Goal: Information Seeking & Learning: Compare options

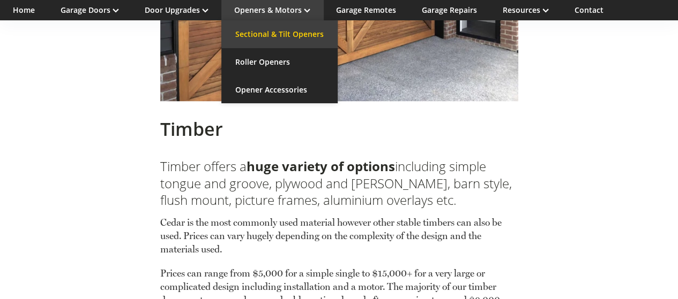
click at [302, 39] on link "Sectional & Tilt Openers" at bounding box center [279, 34] width 116 height 28
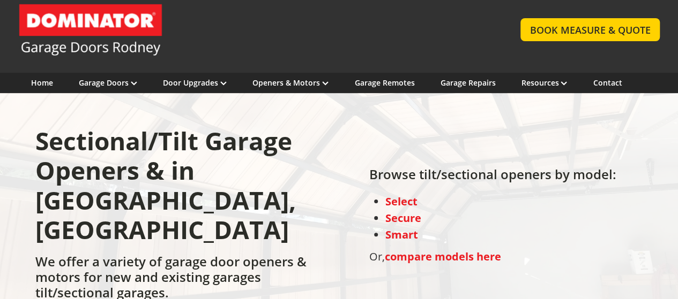
scroll to position [107, 0]
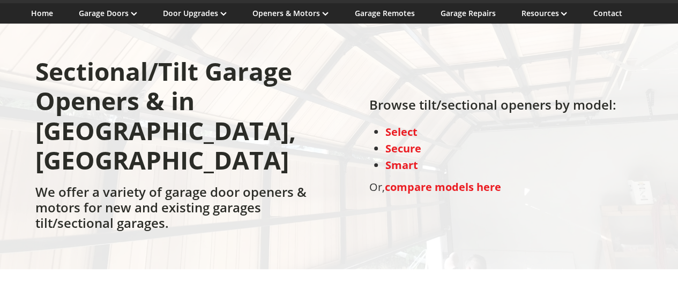
click at [411, 180] on strong "compare models here" at bounding box center [443, 187] width 116 height 14
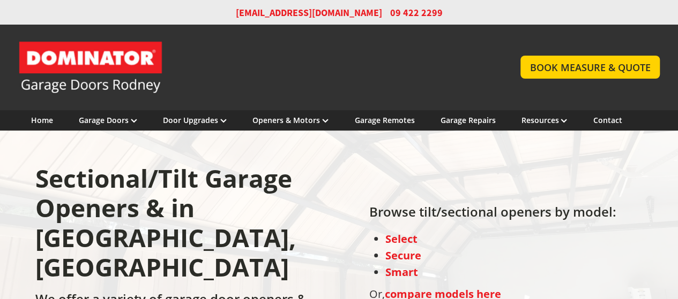
click at [407, 232] on strong "Select" at bounding box center [401, 239] width 32 height 14
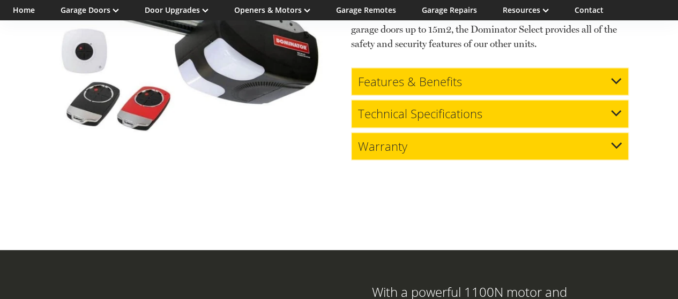
scroll to position [923, 0]
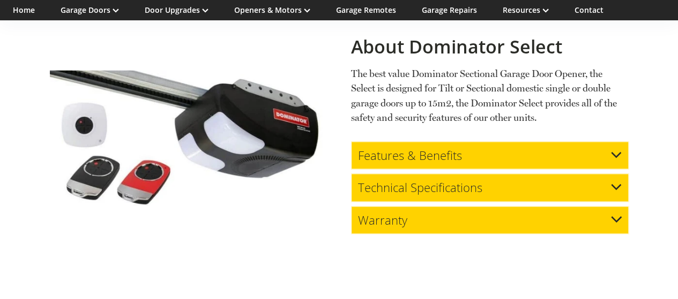
click at [618, 152] on icon at bounding box center [616, 155] width 10 height 6
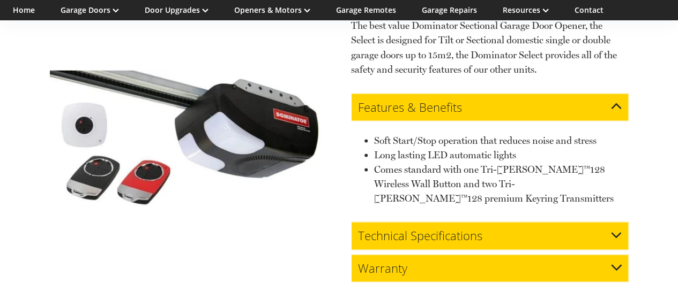
scroll to position [970, 0]
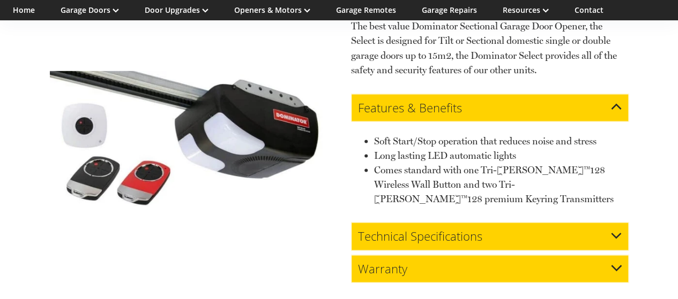
click at [617, 233] on icon at bounding box center [616, 236] width 10 height 6
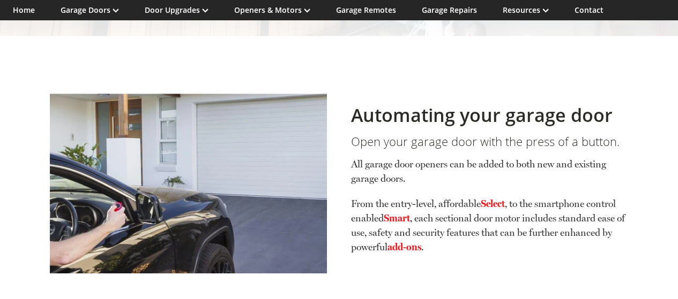
scroll to position [0, 0]
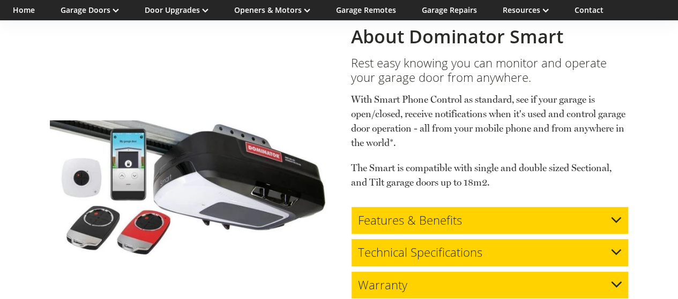
scroll to position [2640, 0]
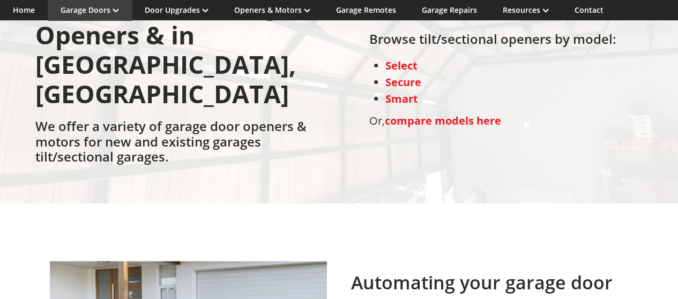
scroll to position [107, 0]
